Goal: Share content: Share content

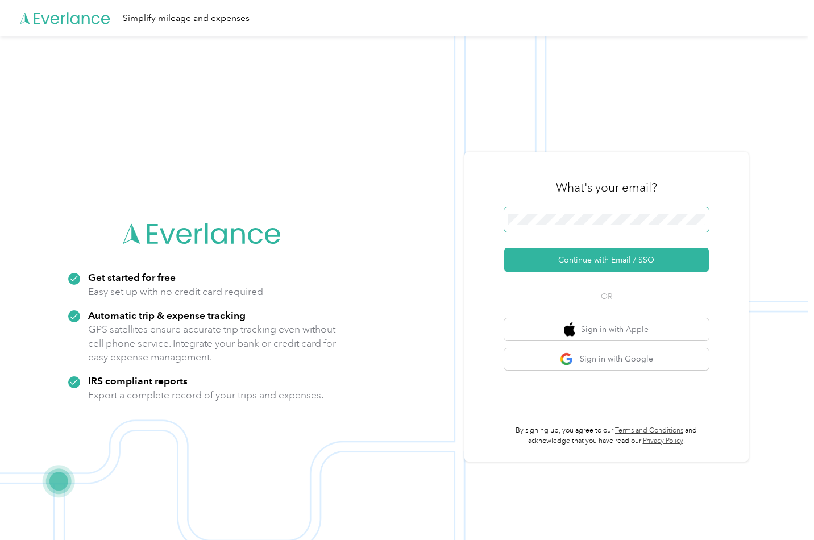
click at [607, 213] on span at bounding box center [607, 220] width 205 height 25
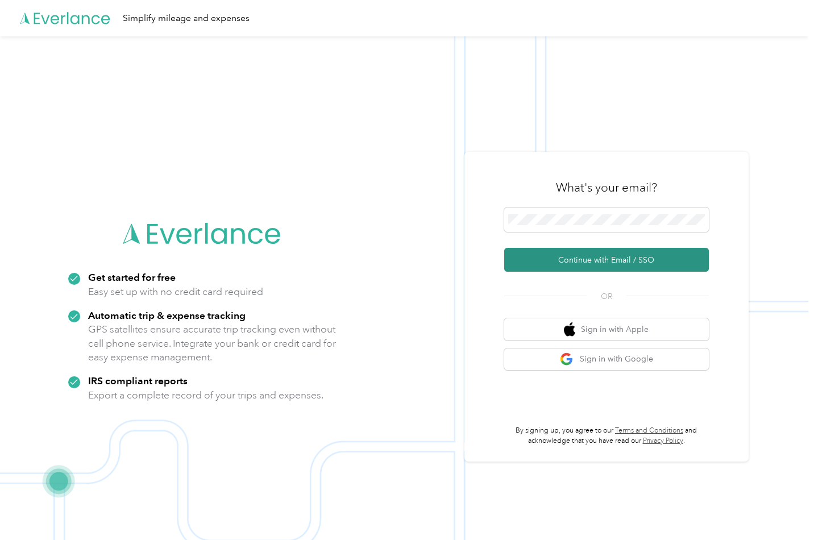
click at [573, 266] on button "Continue with Email / SSO" at bounding box center [607, 260] width 205 height 24
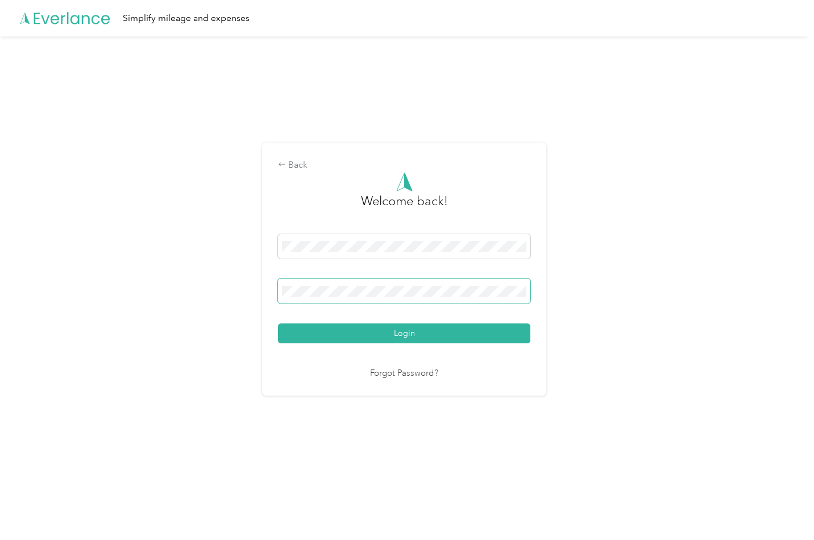
click at [407, 333] on button "Login" at bounding box center [404, 334] width 253 height 20
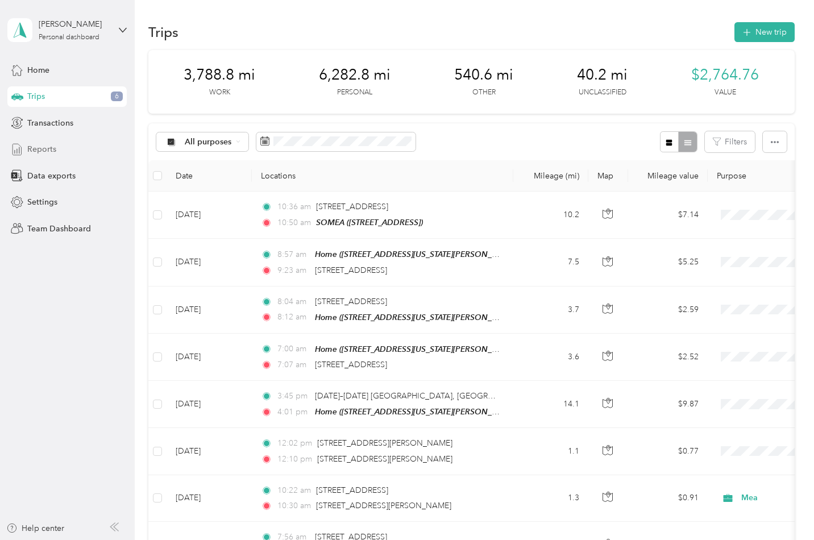
click at [63, 148] on div "Reports" at bounding box center [66, 149] width 119 height 20
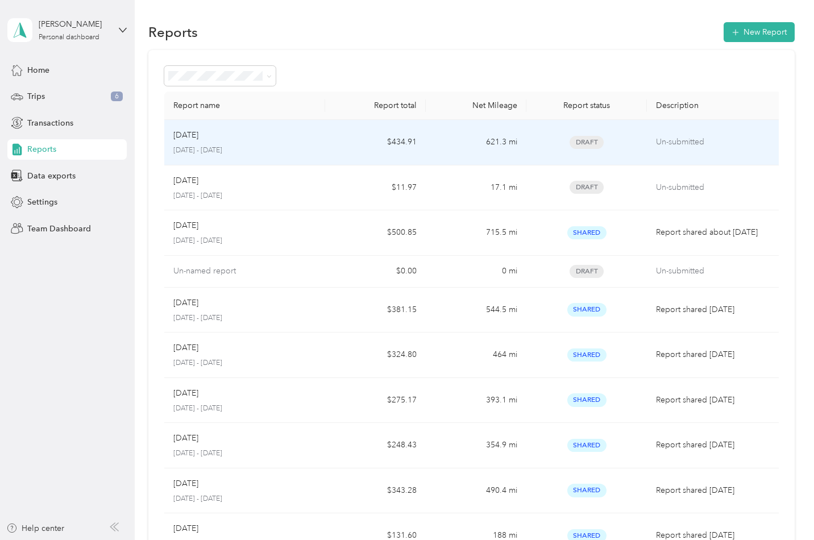
click at [213, 137] on div "[DATE]" at bounding box center [244, 135] width 143 height 13
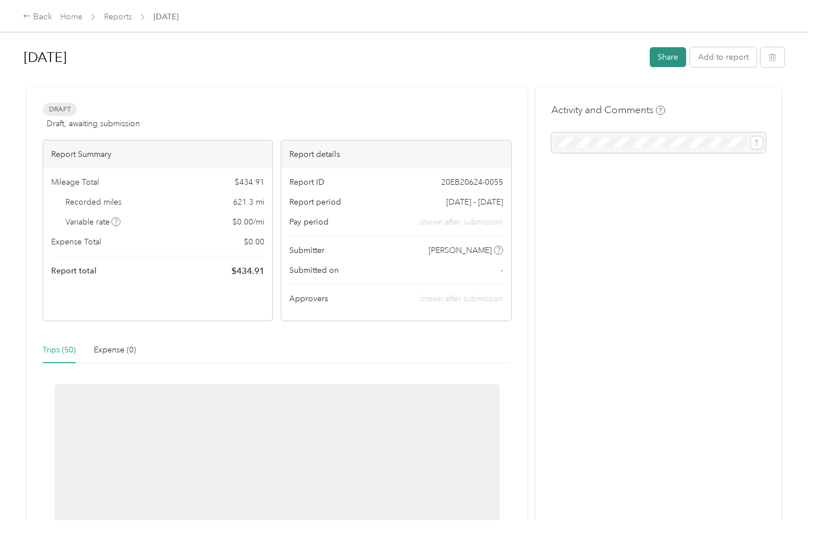
click at [664, 59] on button "Share" at bounding box center [668, 57] width 36 height 20
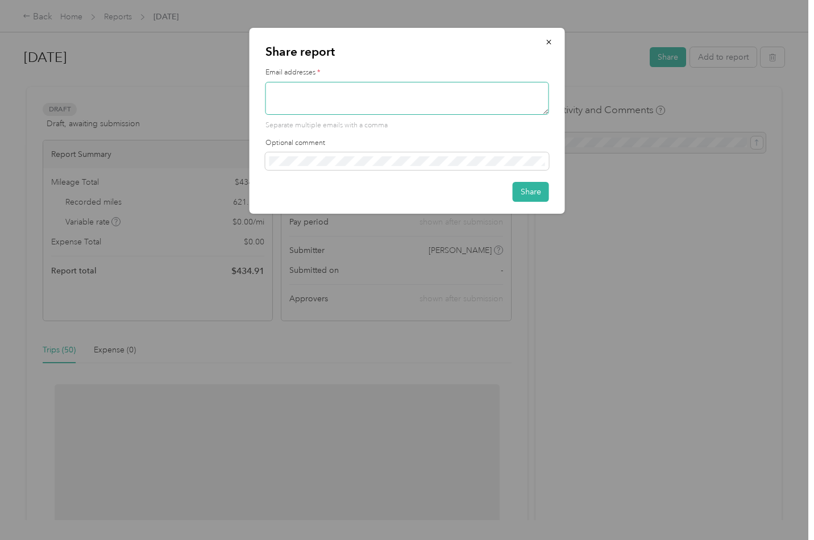
click at [398, 87] on textarea at bounding box center [408, 98] width 284 height 33
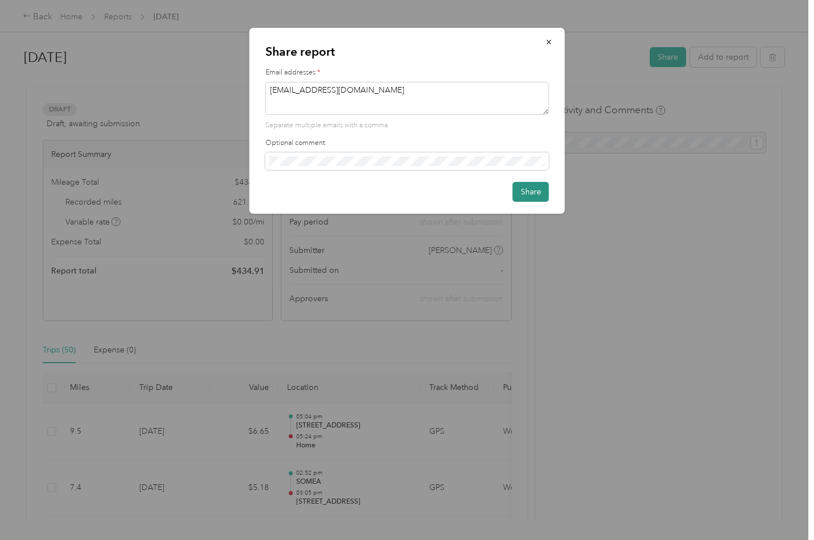
type textarea "[EMAIL_ADDRESS][DOMAIN_NAME]"
click at [528, 192] on button "Share" at bounding box center [531, 192] width 36 height 20
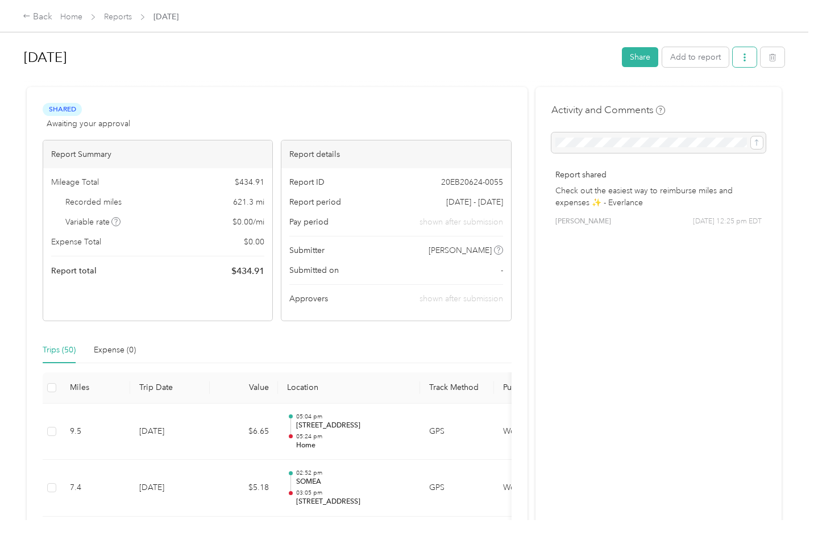
click at [747, 56] on icon "button" at bounding box center [745, 57] width 8 height 8
click at [700, 100] on span "Download" at bounding box center [716, 99] width 38 height 12
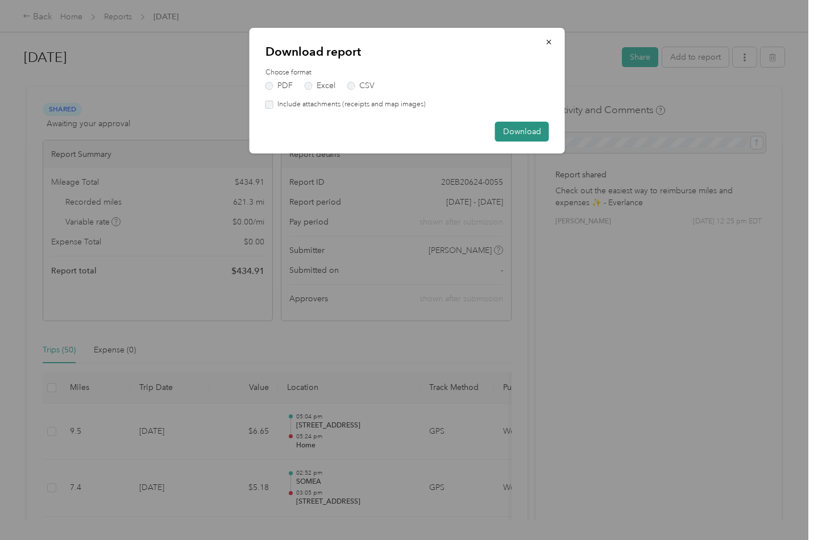
click at [522, 133] on button "Download" at bounding box center [522, 132] width 54 height 20
